Goal: Task Accomplishment & Management: Manage account settings

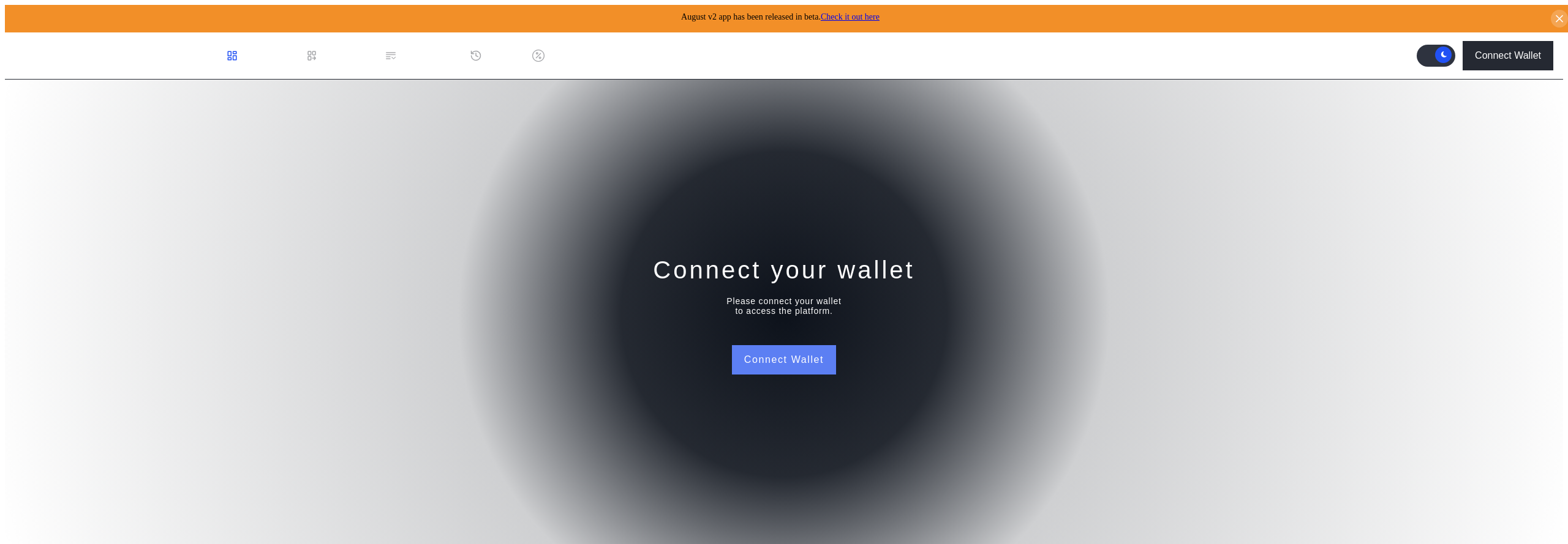
click at [778, 362] on button "Connect Wallet" at bounding box center [784, 360] width 104 height 30
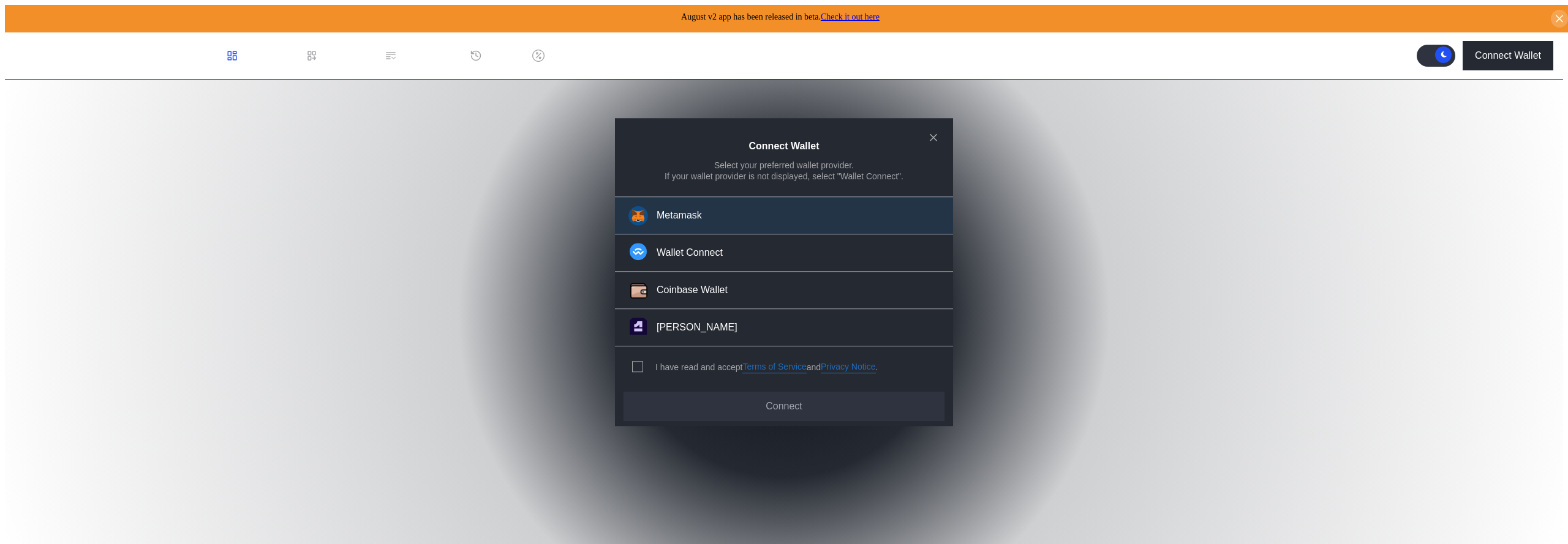
click at [668, 223] on div "Metamask" at bounding box center [679, 216] width 46 height 13
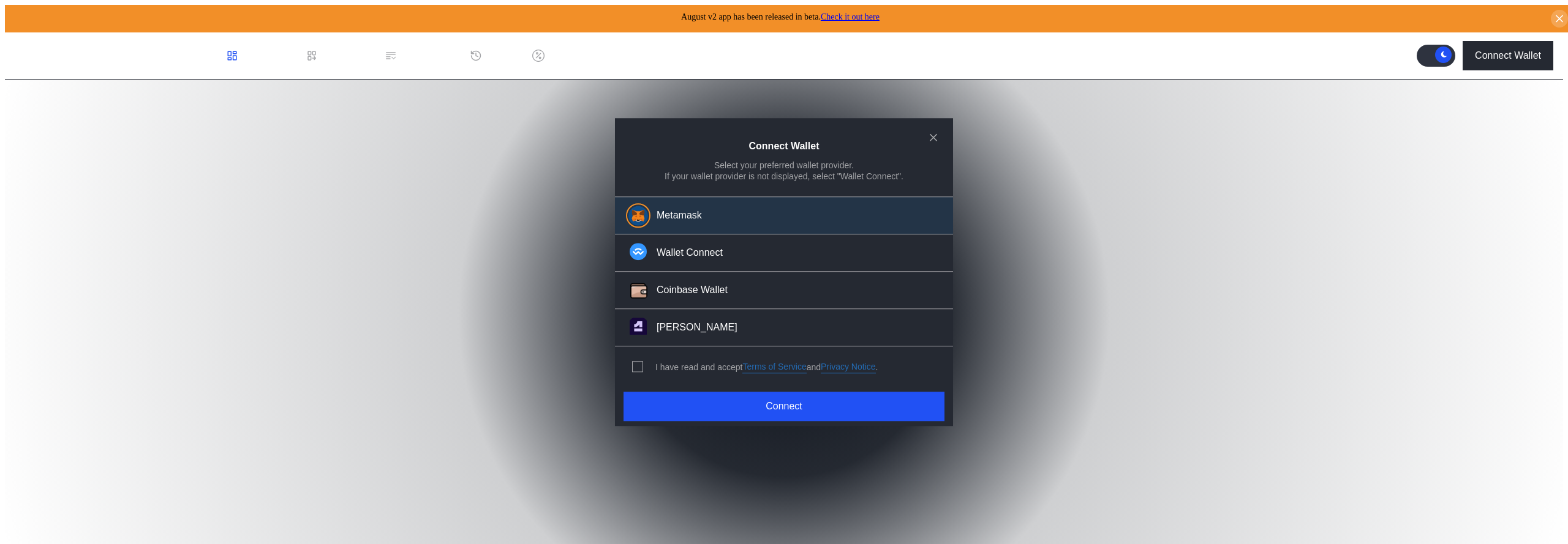
click at [640, 356] on div "I have read and accept Terms of Service and Privacy Notice ." at bounding box center [753, 367] width 276 height 40
click at [642, 363] on div "modal" at bounding box center [640, 367] width 16 height 11
click at [636, 364] on span "modal" at bounding box center [638, 367] width 10 height 10
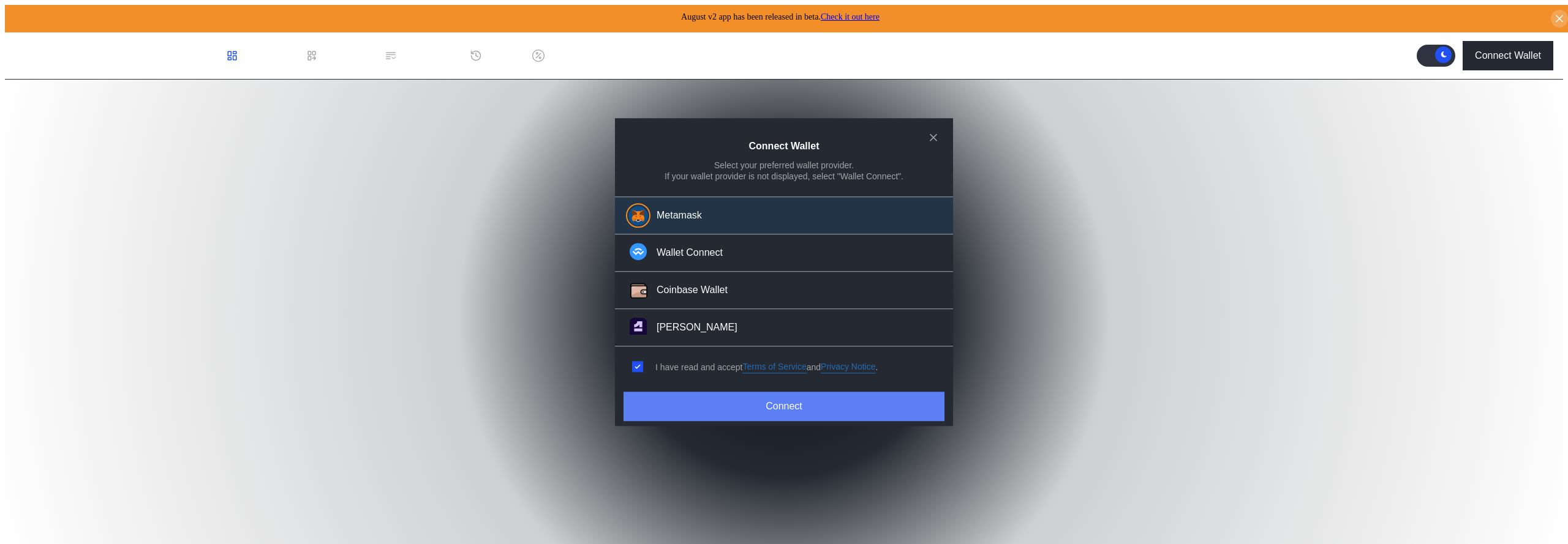
click at [699, 404] on button "Connect" at bounding box center [784, 407] width 321 height 30
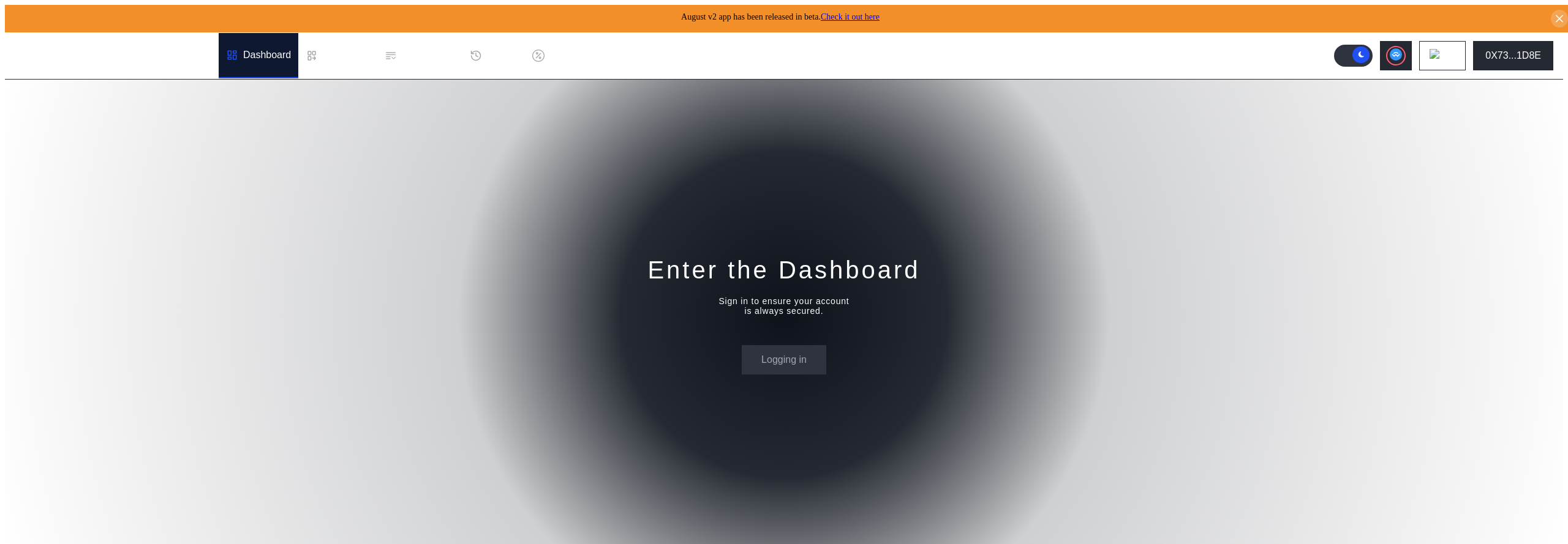
click at [331, 223] on div "Enter the Dashboard Sign in to ensure your account is always secured. Logging in" at bounding box center [784, 314] width 1559 height 469
